Goal: Task Accomplishment & Management: Manage account settings

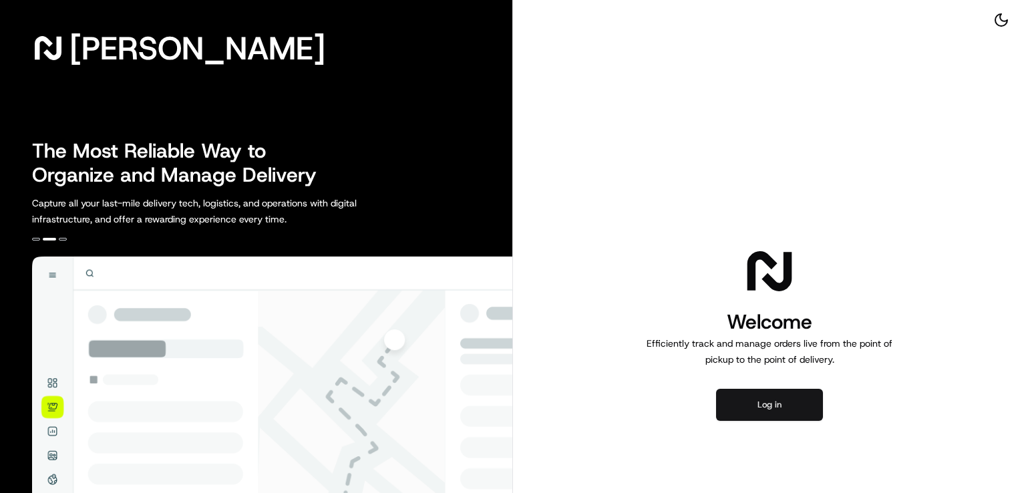
click at [771, 405] on button "Log in" at bounding box center [769, 405] width 107 height 32
